Goal: Find specific page/section: Find specific page/section

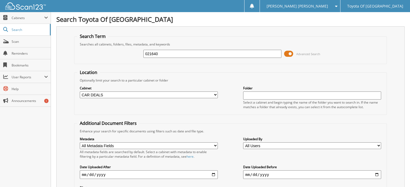
scroll to position [216, 0]
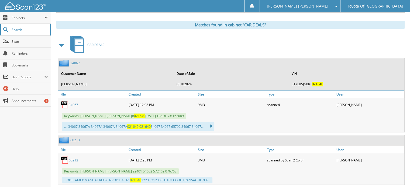
click at [22, 29] on span "Search" at bounding box center [30, 29] width 36 height 5
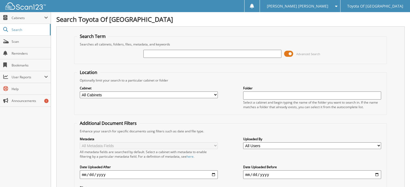
click at [215, 93] on select "All Cabinets ACCOUNTS PAYABLE ACCOUNTS RECEIVABLE BANKS RECS cancellations CAR …" at bounding box center [149, 95] width 138 height 7
select select "1628"
click at [80, 92] on select "All Cabinets ACCOUNTS PAYABLE ACCOUNTS RECEIVABLE BANKS RECS cancellations CAR …" at bounding box center [149, 95] width 138 height 7
click at [165, 51] on input "text" at bounding box center [212, 54] width 138 height 8
type input "077469"
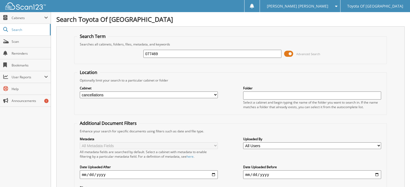
click at [216, 94] on select "All Cabinets ACCOUNTS PAYABLE ACCOUNTS RECEIVABLE BANKS RECS cancellations CAR …" at bounding box center [149, 95] width 138 height 7
select select "1627"
click at [80, 92] on select "All Cabinets ACCOUNTS PAYABLE ACCOUNTS RECEIVABLE BANKS RECS cancellations CAR …" at bounding box center [149, 95] width 138 height 7
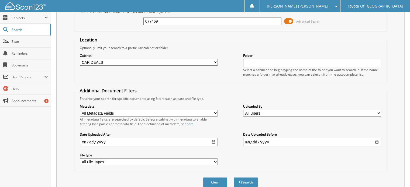
scroll to position [71, 0]
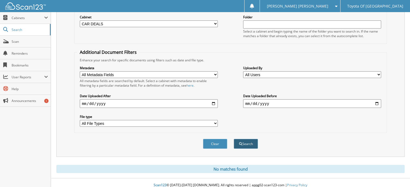
click at [250, 139] on button "Search" at bounding box center [246, 144] width 24 height 10
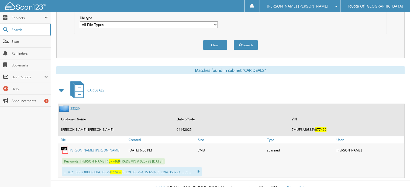
scroll to position [170, 0]
click at [84, 148] on link "SUSIE JONES BECKER" at bounding box center [94, 150] width 51 height 5
